Goal: Information Seeking & Learning: Learn about a topic

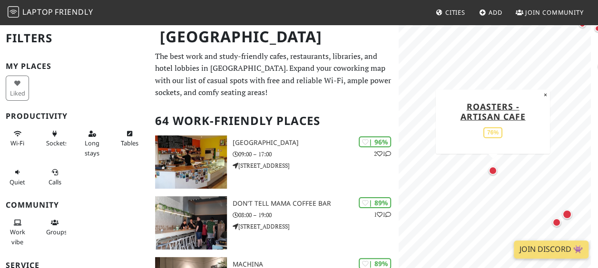
click at [489, 171] on div "Map marker" at bounding box center [493, 171] width 9 height 9
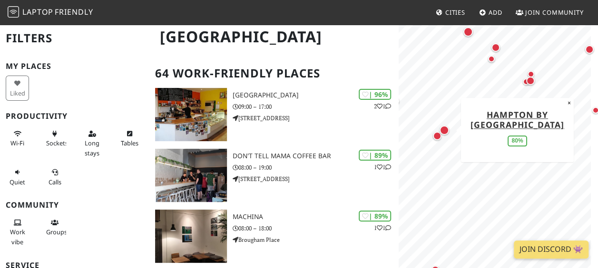
click at [445, 130] on div "Map marker" at bounding box center [445, 131] width 10 height 10
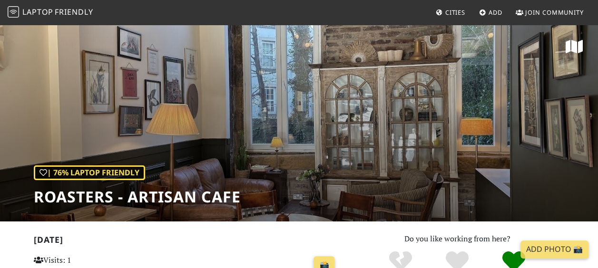
drag, startPoint x: 352, startPoint y: 167, endPoint x: 387, endPoint y: 127, distance: 53.0
click at [387, 127] on div "| 76% Laptop Friendly Roasters - Artisan Cafe" at bounding box center [299, 123] width 598 height 198
drag, startPoint x: 387, startPoint y: 127, endPoint x: 360, endPoint y: 157, distance: 40.5
click at [360, 157] on div "| 76% Laptop Friendly Roasters - Artisan Cafe" at bounding box center [299, 123] width 598 height 198
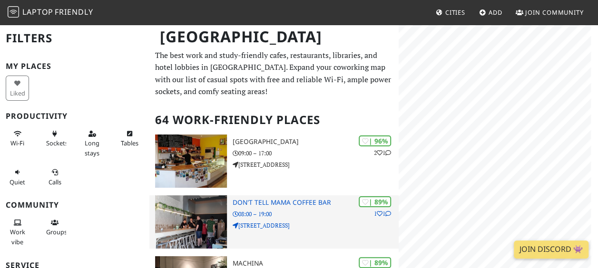
scroll to position [1, 0]
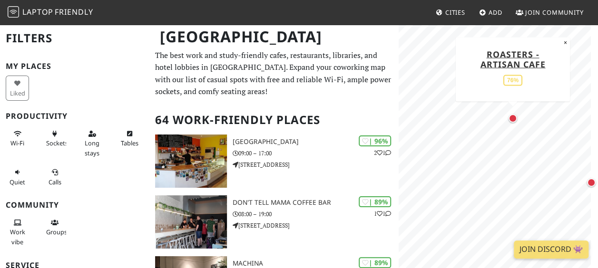
click at [512, 123] on div "Map marker" at bounding box center [513, 118] width 12 height 12
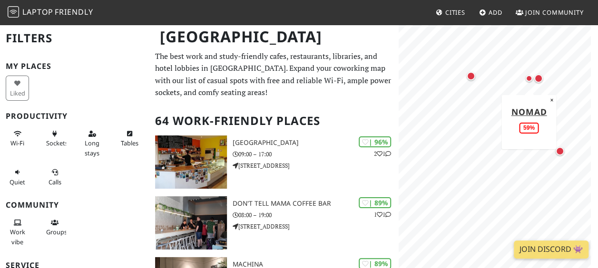
click at [532, 80] on div "Map marker" at bounding box center [529, 78] width 7 height 7
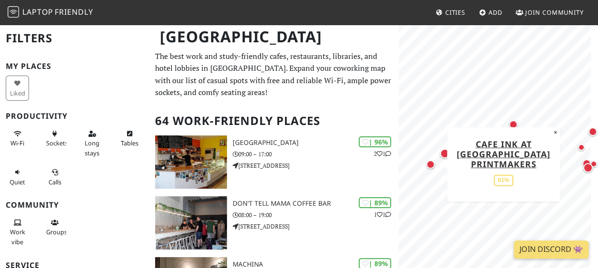
click at [431, 169] on div "Map marker" at bounding box center [431, 165] width 12 height 12
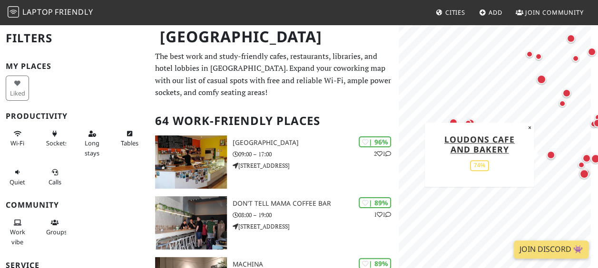
click at [550, 156] on div "Map marker" at bounding box center [551, 155] width 9 height 9
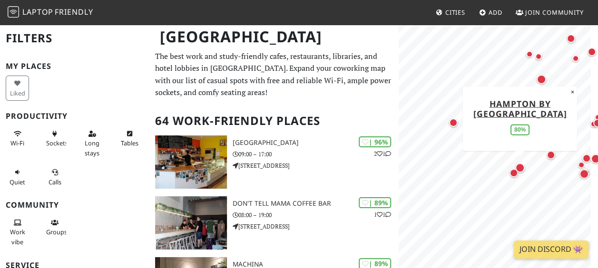
click at [517, 169] on div "Map marker" at bounding box center [520, 168] width 10 height 10
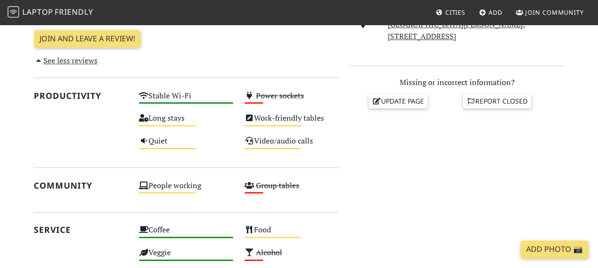
scroll to position [381, 0]
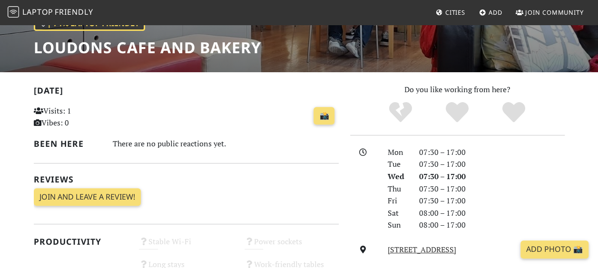
scroll to position [18, 0]
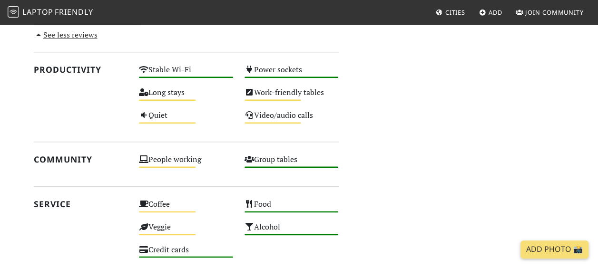
scroll to position [48, 0]
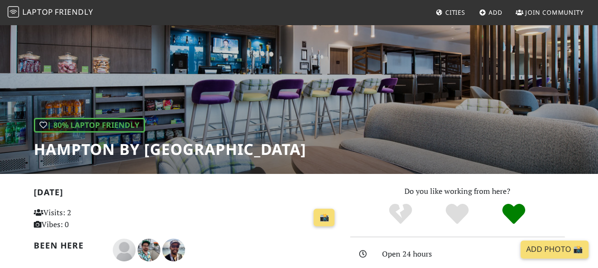
drag, startPoint x: 226, startPoint y: 156, endPoint x: 230, endPoint y: 155, distance: 4.9
click at [226, 156] on h1 "Hampton by [GEOGRAPHIC_DATA]" at bounding box center [170, 149] width 273 height 18
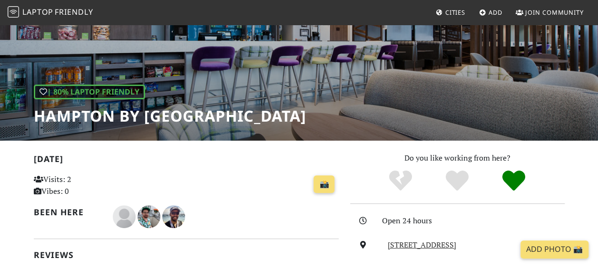
scroll to position [95, 0]
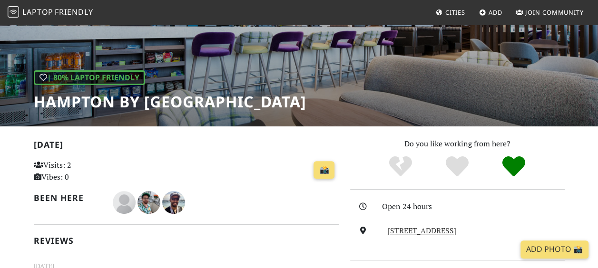
drag, startPoint x: 450, startPoint y: 215, endPoint x: 358, endPoint y: 210, distance: 92.0
click at [358, 210] on div at bounding box center [364, 207] width 38 height 12
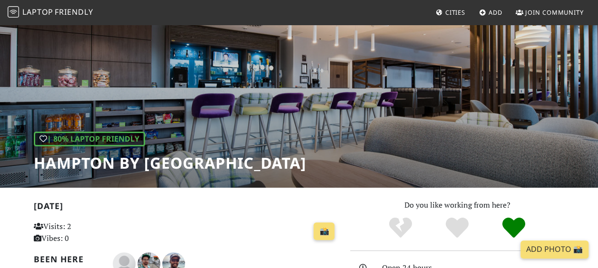
scroll to position [0, 0]
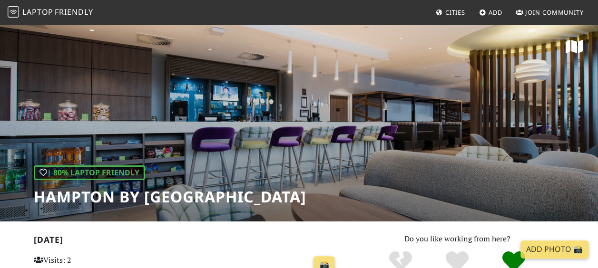
drag, startPoint x: 37, startPoint y: 198, endPoint x: 407, endPoint y: 202, distance: 370.3
click at [407, 202] on div "| 80% Laptop Friendly Hampton by [GEOGRAPHIC_DATA]" at bounding box center [299, 123] width 598 height 198
drag, startPoint x: 407, startPoint y: 202, endPoint x: 370, endPoint y: 197, distance: 37.5
